Goal: Task Accomplishment & Management: Manage account settings

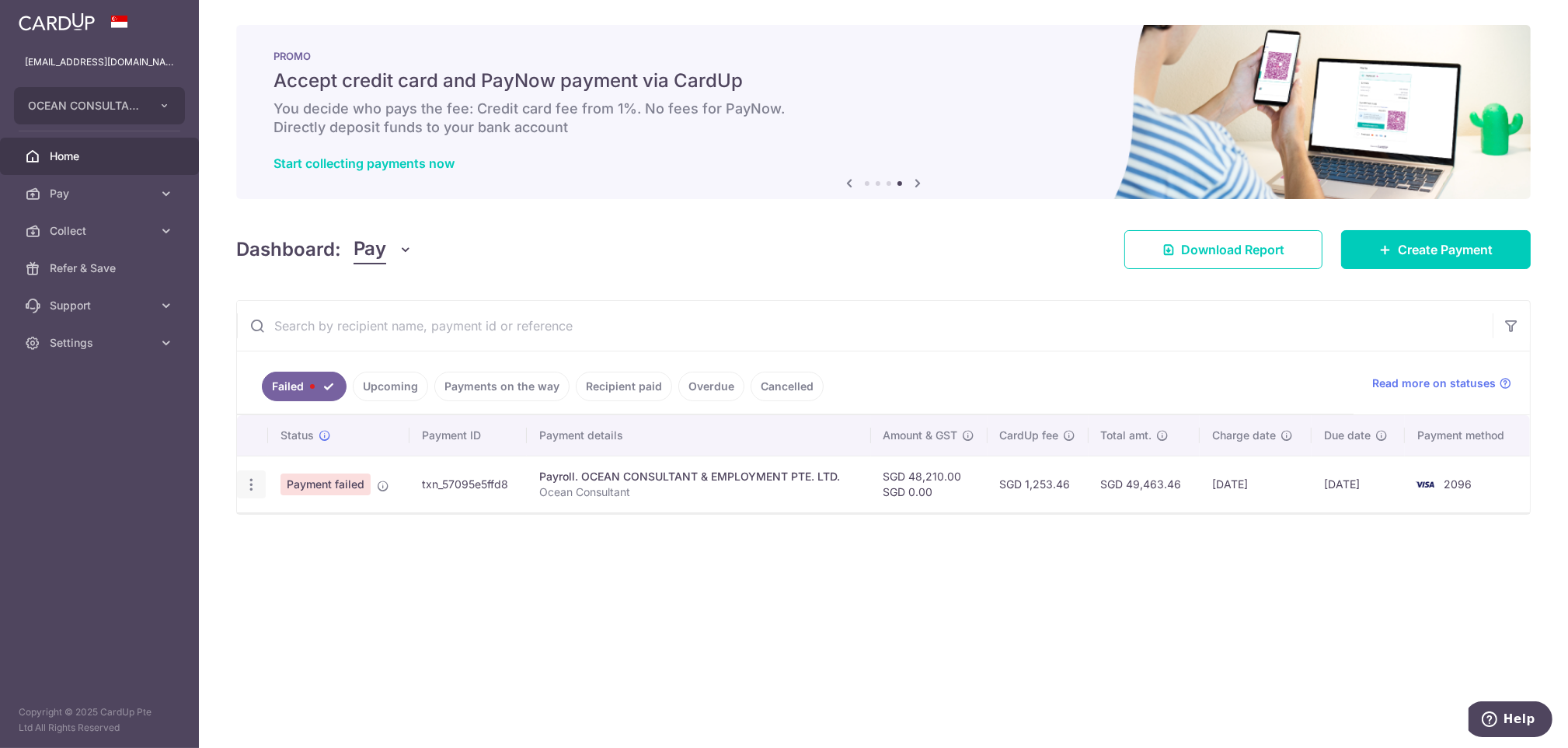
click at [247, 491] on icon "button" at bounding box center [251, 485] width 17 height 17
click at [259, 533] on icon at bounding box center [259, 527] width 18 height 18
click at [248, 481] on icon "button" at bounding box center [251, 485] width 17 height 17
click at [307, 521] on span "Update payment" at bounding box center [334, 527] width 105 height 18
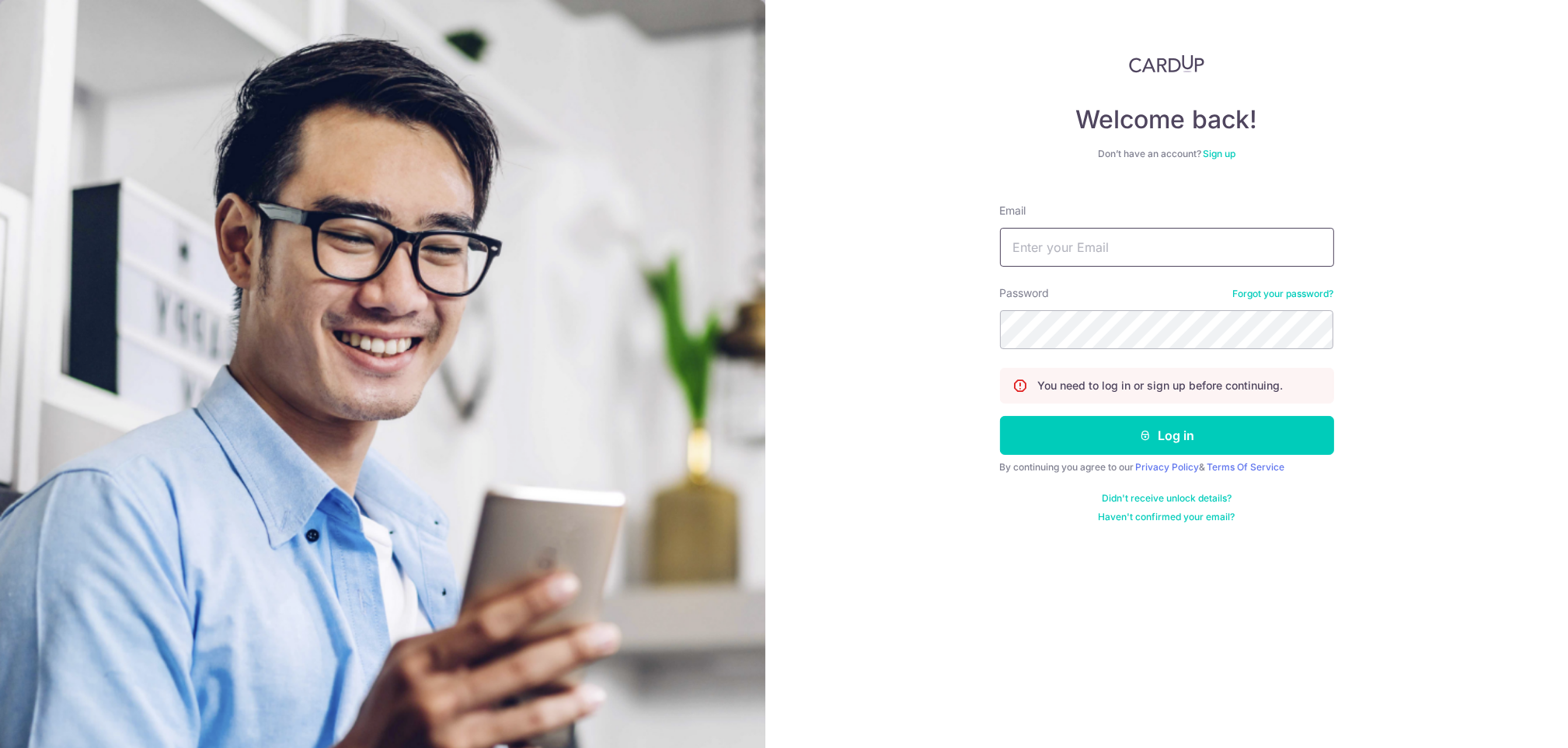
click at [1029, 243] on input "Email" at bounding box center [1167, 247] width 334 height 39
paste input "[EMAIL_ADDRESS][DOMAIN_NAME]"
type input "[EMAIL_ADDRESS][DOMAIN_NAME]"
click at [1055, 439] on button "Log in" at bounding box center [1167, 435] width 334 height 39
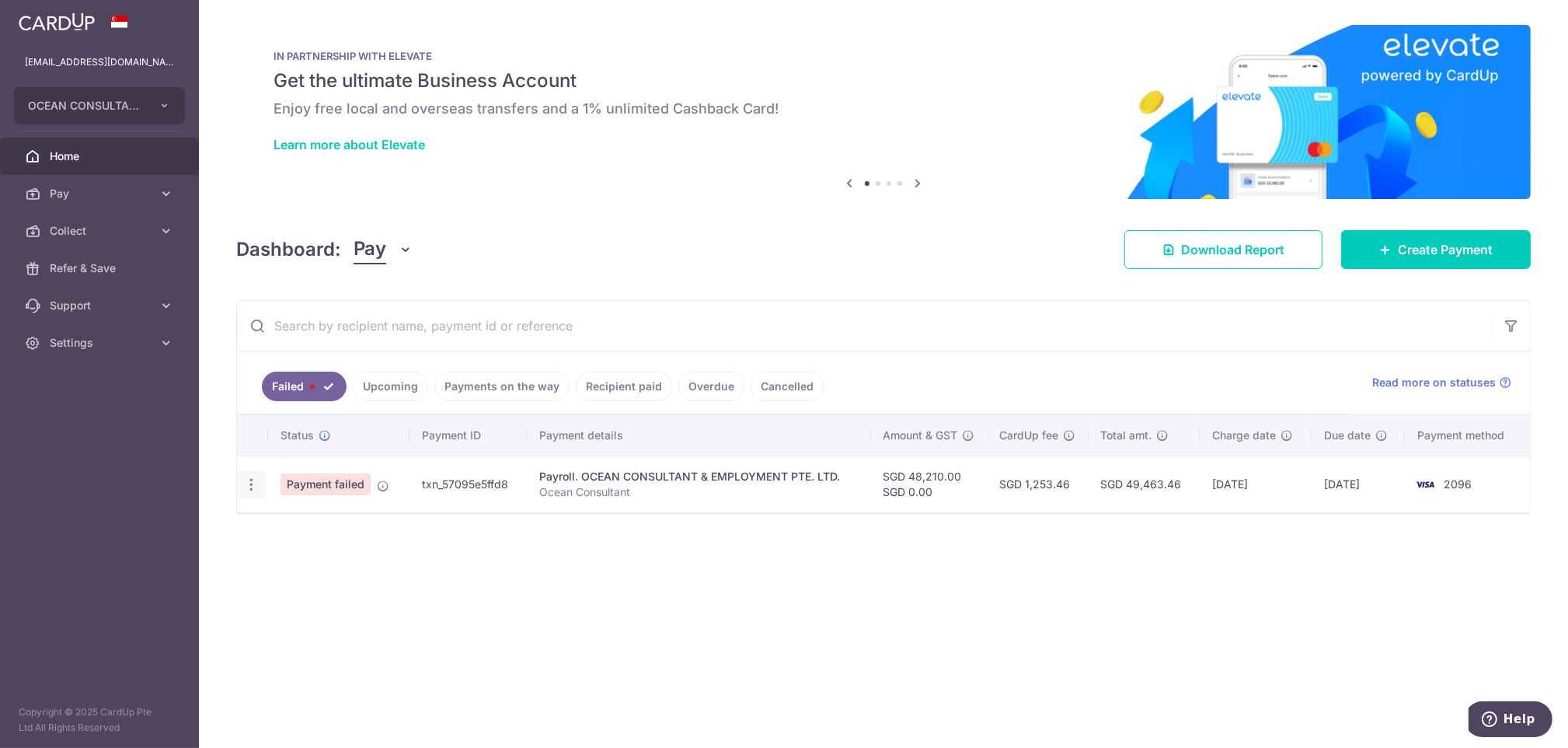
click at [248, 488] on icon "button" at bounding box center [251, 485] width 17 height 17
click at [289, 527] on span "Update payment" at bounding box center [334, 527] width 105 height 18
radio input "true"
type input "48,210.00"
type input "Ocean Consultant"
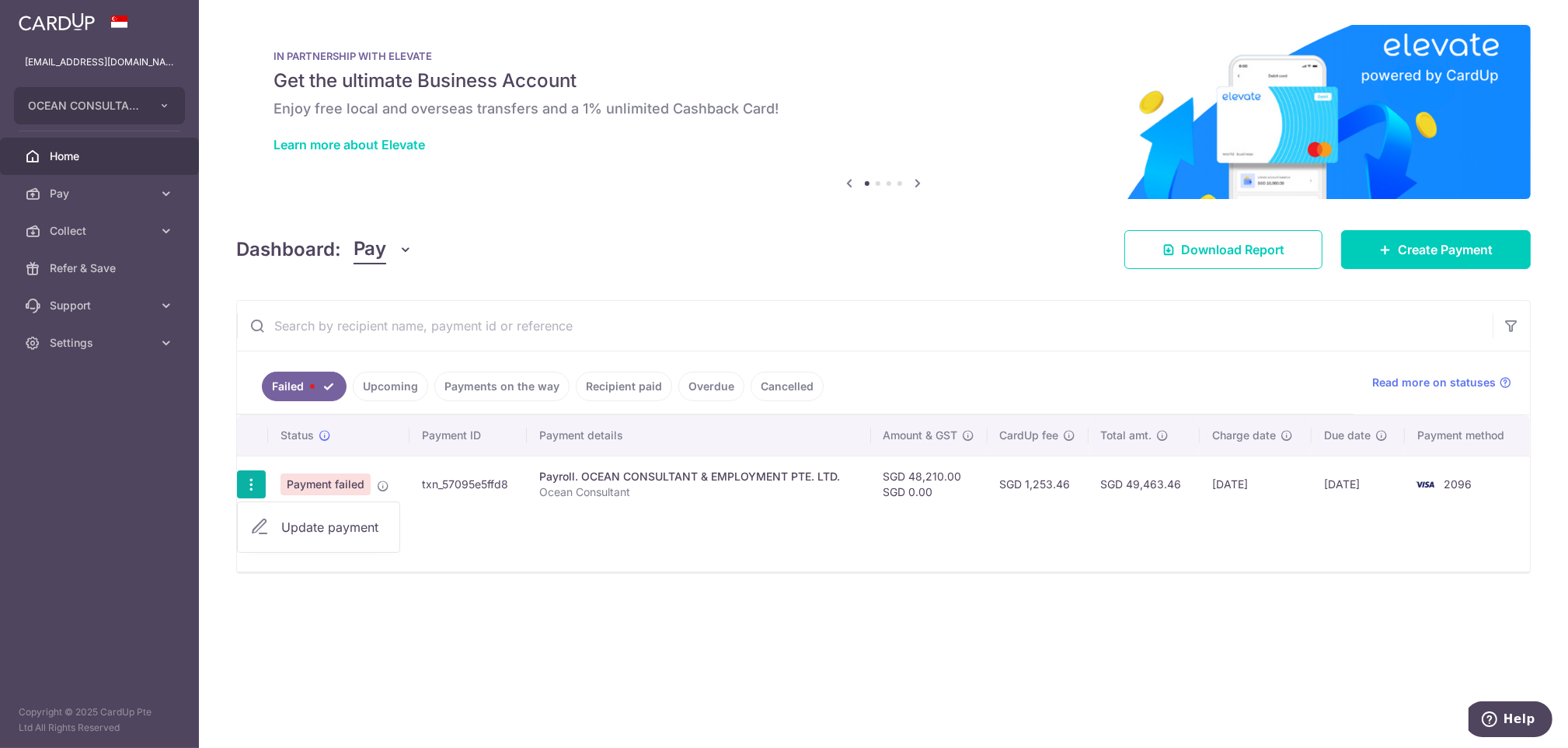
type input "Payroll Sep 25"
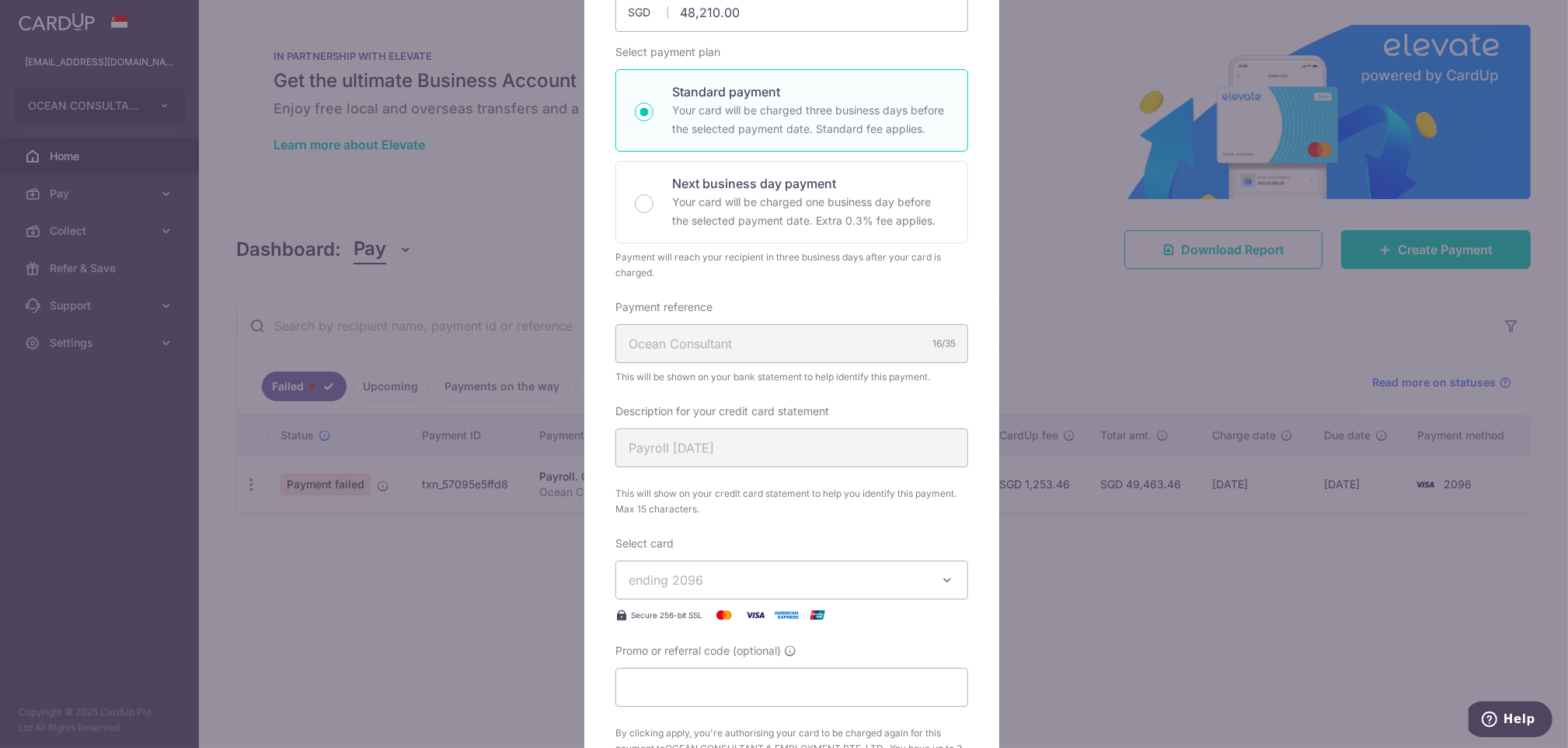
scroll to position [415, 0]
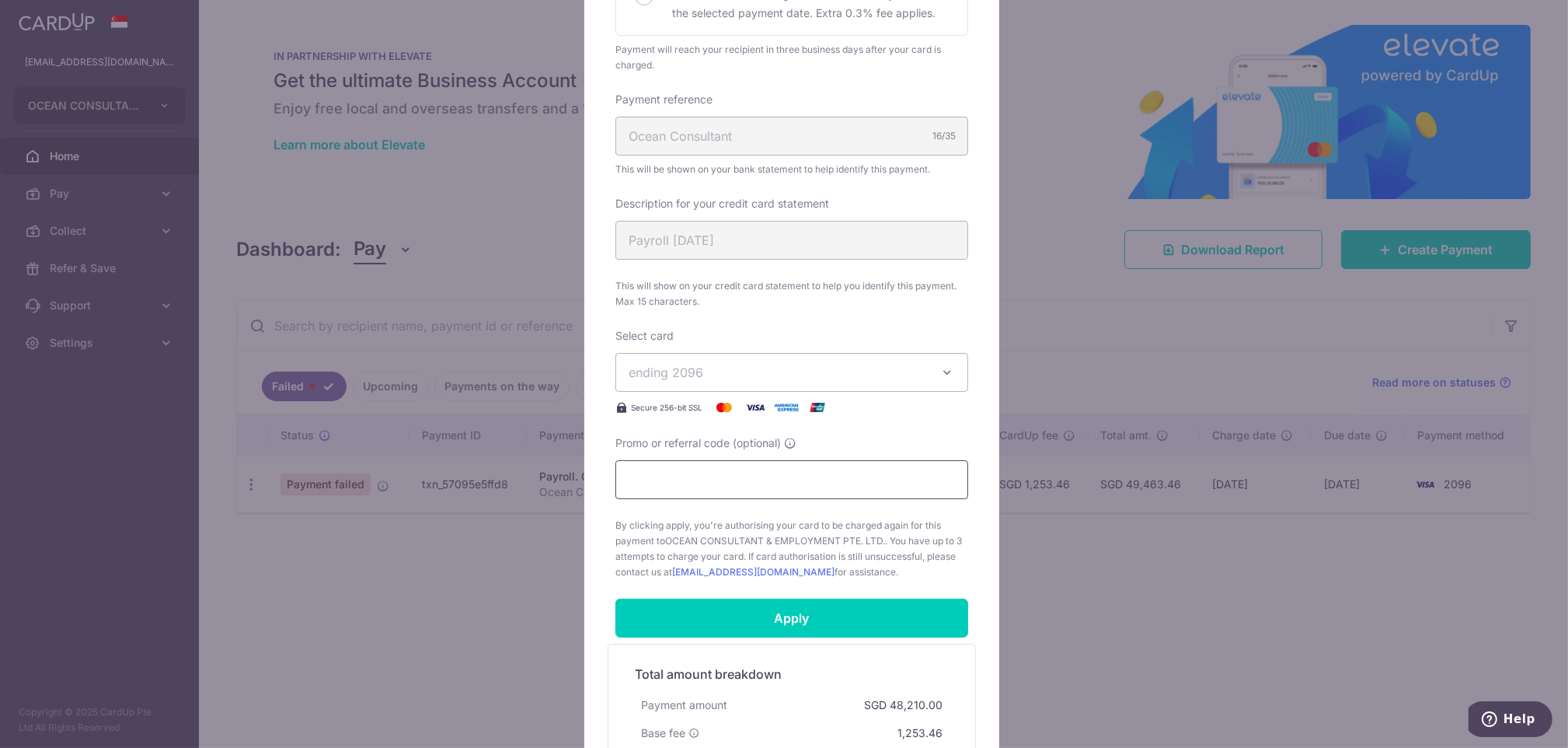
paste input "FW171"
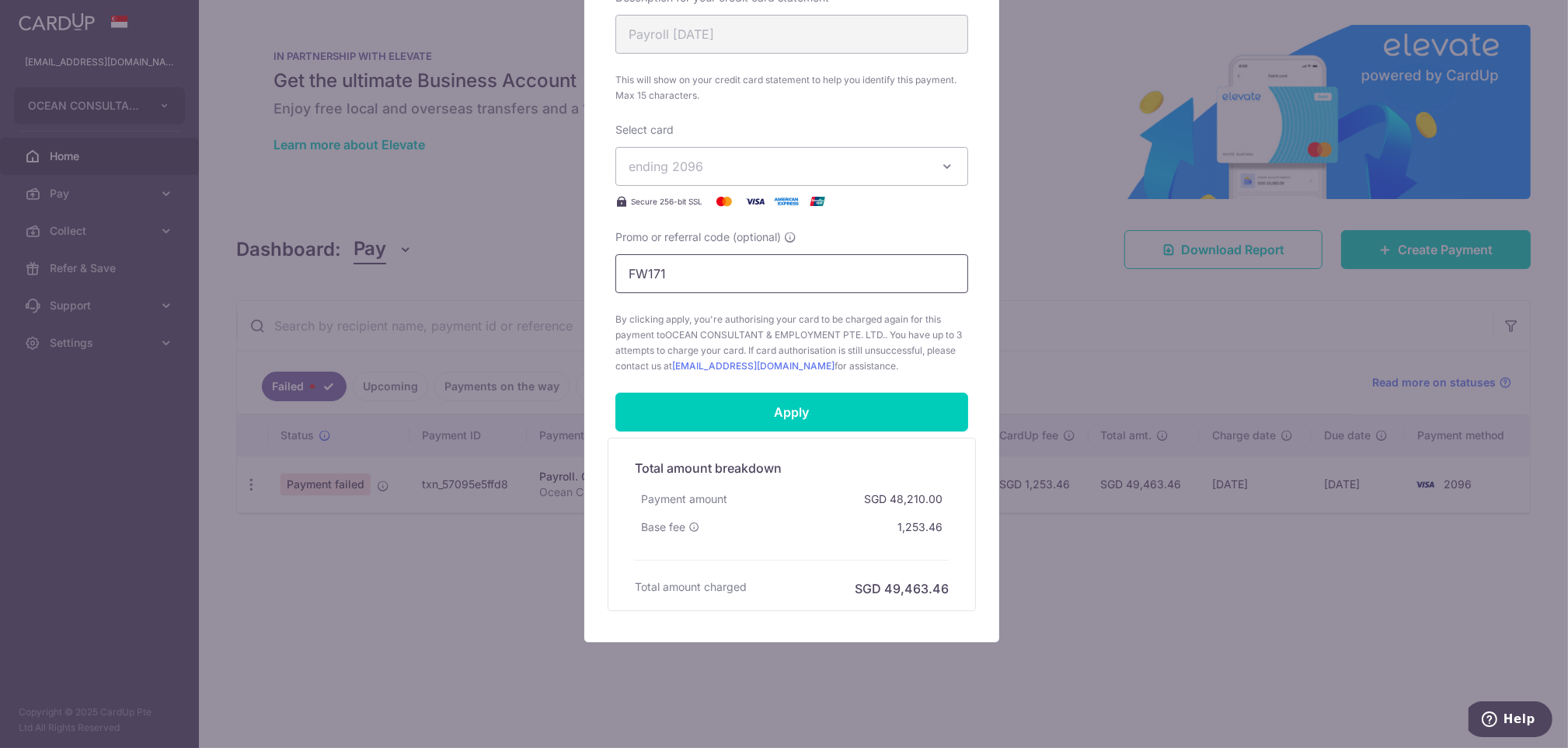
scroll to position [626, 0]
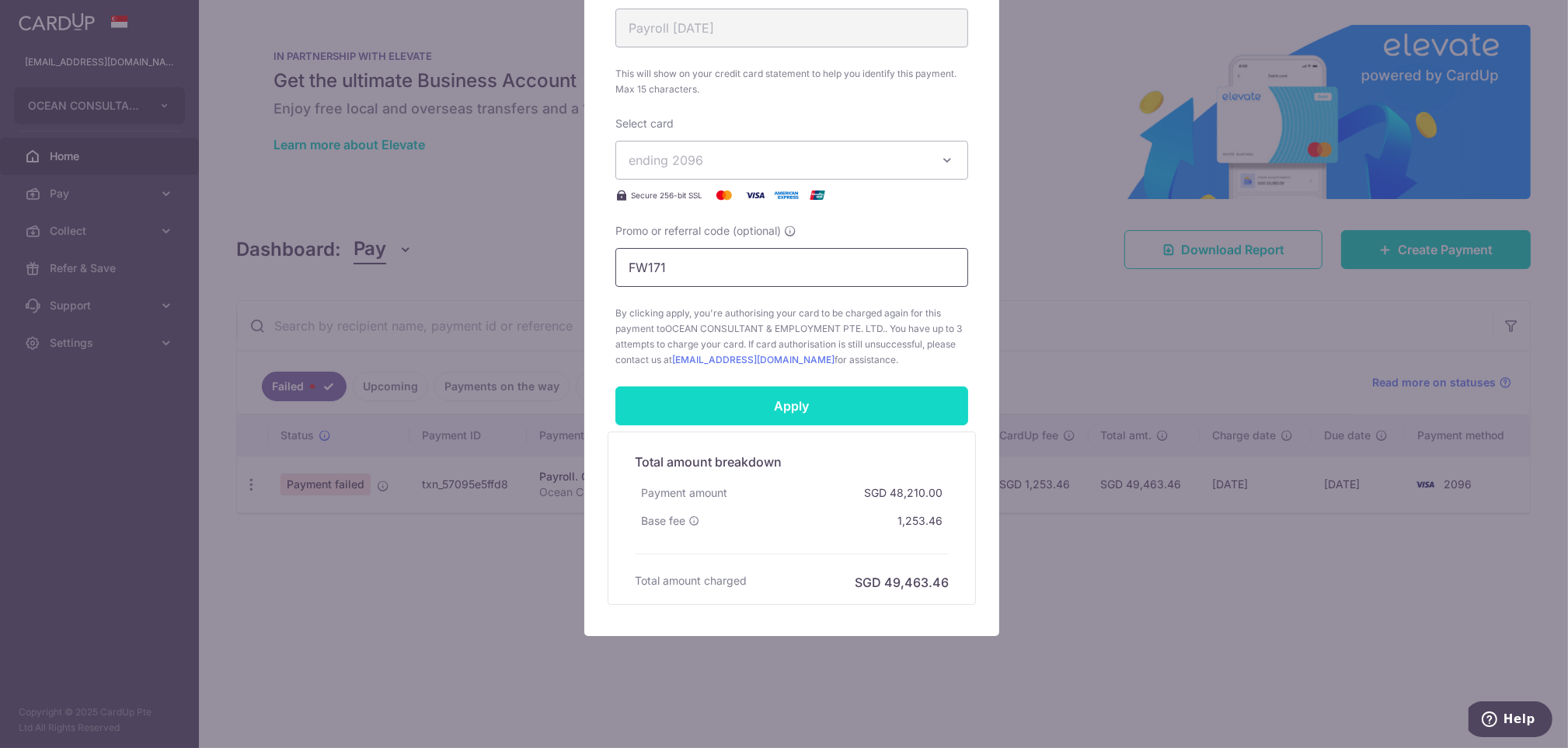
type input "FW171"
click at [761, 404] on input "Apply" at bounding box center [792, 405] width 353 height 39
